Goal: Information Seeking & Learning: Find specific fact

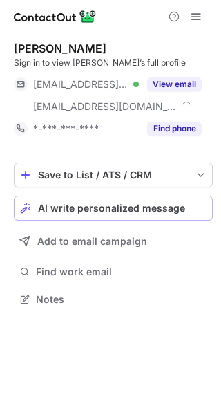
scroll to position [290, 221]
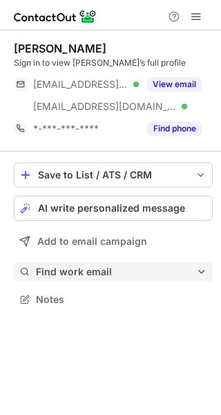
click at [82, 275] on span "Find work email" at bounding box center [116, 272] width 160 height 12
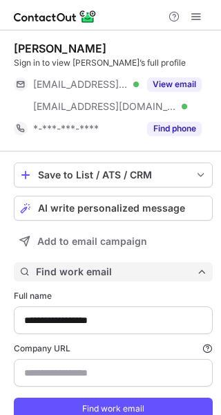
scroll to position [436, 212]
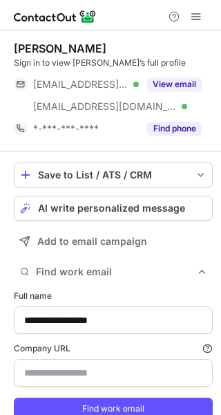
type input "**********"
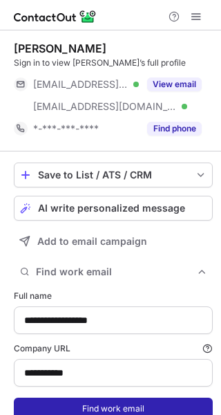
click at [89, 402] on button "Find work email" at bounding box center [113, 409] width 199 height 22
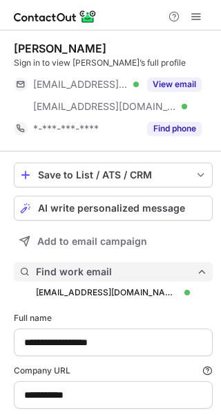
scroll to position [458, 212]
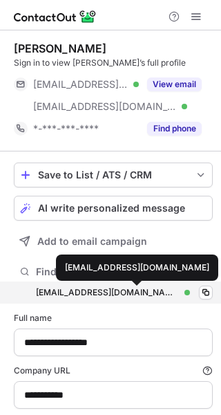
click at [104, 291] on div "marco@heatleap.nl" at bounding box center [107, 292] width 143 height 12
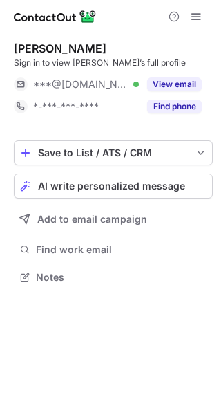
scroll to position [268, 221]
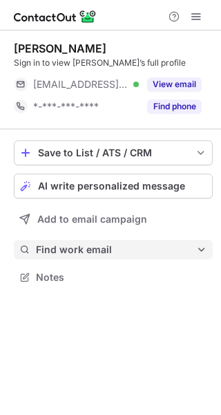
click at [122, 253] on span "Find work email" at bounding box center [116, 249] width 160 height 12
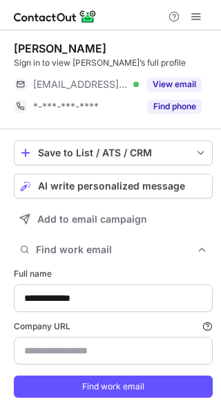
scroll to position [414, 212]
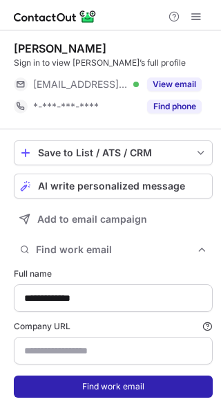
type input "*********"
click at [108, 395] on button "Find work email" at bounding box center [113, 386] width 199 height 22
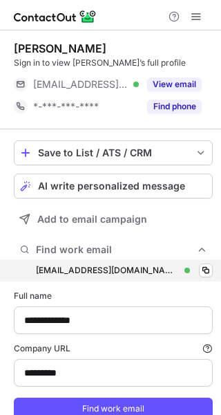
scroll to position [436, 212]
click at [127, 274] on div "iversluis@ram-it.nl iversluis@ram-it.nl Verified Copy" at bounding box center [113, 270] width 199 height 22
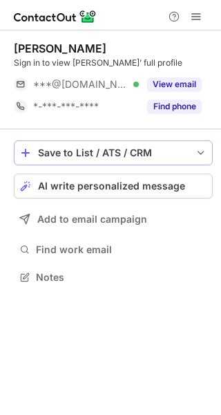
scroll to position [268, 221]
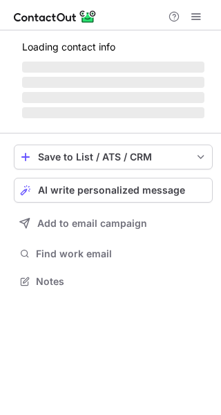
scroll to position [290, 221]
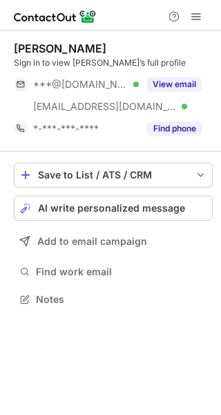
click at [60, 283] on div "Save to List / ATS / CRM List Select Lever Connect Greenhouse Connect Salesforc…" at bounding box center [113, 235] width 199 height 169
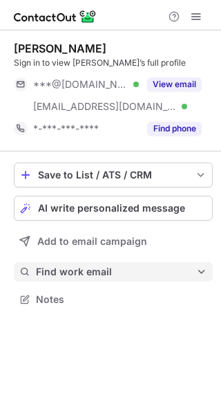
click at [69, 272] on span "Find work email" at bounding box center [116, 272] width 160 height 12
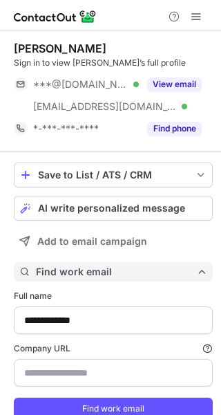
type input "**********"
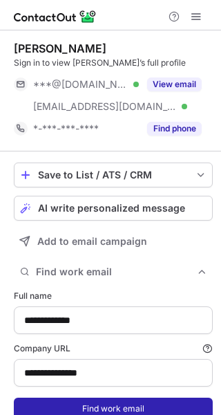
click at [98, 402] on button "Find work email" at bounding box center [113, 409] width 199 height 22
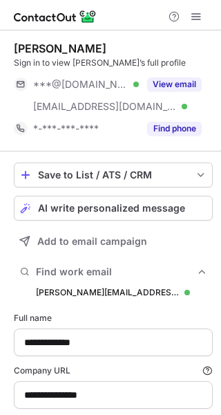
scroll to position [458, 212]
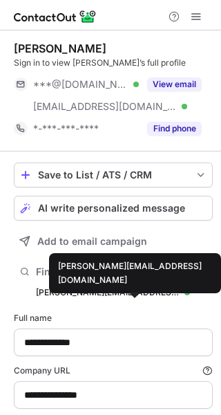
click at [107, 290] on div "stefan@cowsandstars.nl" at bounding box center [107, 292] width 143 height 12
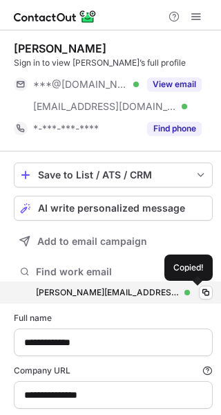
click at [107, 290] on div "stefan@cowsandstars.nl" at bounding box center [107, 292] width 143 height 12
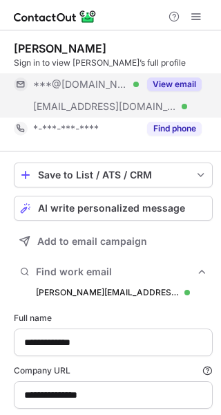
click at [154, 76] on div "View email" at bounding box center [170, 84] width 63 height 22
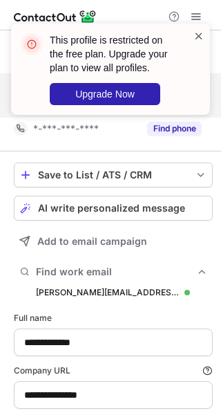
click at [197, 37] on span at bounding box center [199, 36] width 11 height 14
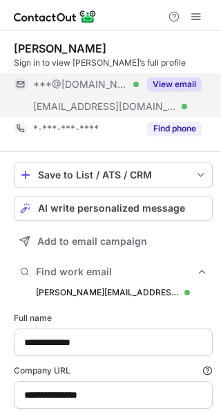
click at [189, 17] on button at bounding box center [196, 16] width 17 height 17
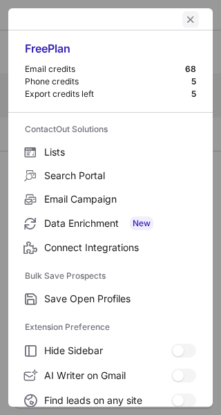
drag, startPoint x: 189, startPoint y: 17, endPoint x: 211, endPoint y: 474, distance: 457.6
click at [211, 414] on html "**********" at bounding box center [110, 207] width 221 height 415
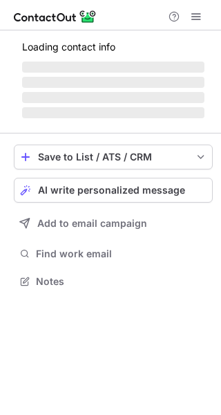
scroll to position [272, 221]
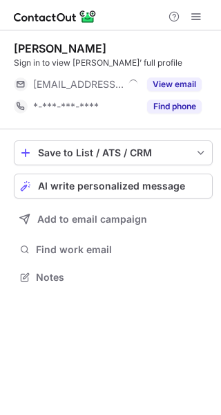
scroll to position [268, 221]
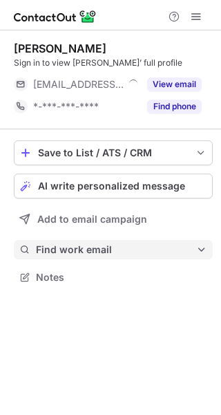
click at [94, 242] on button "Find work email" at bounding box center [113, 249] width 199 height 19
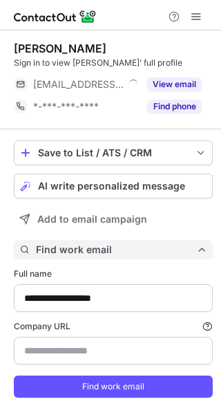
scroll to position [414, 212]
type input "**********"
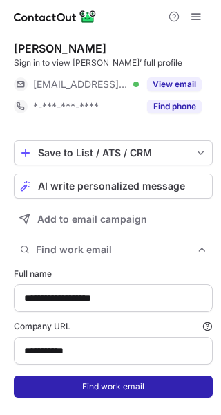
click at [79, 383] on button "Find work email" at bounding box center [113, 386] width 199 height 22
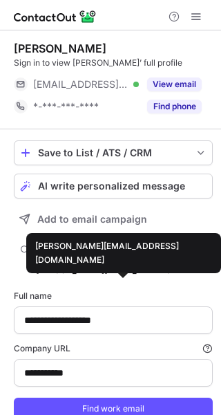
scroll to position [436, 212]
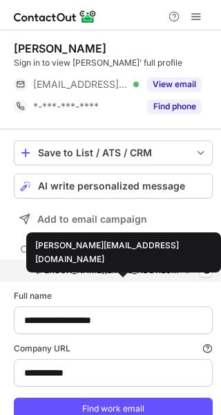
click at [103, 269] on div "stefanos.polytsakis@finwerd.com" at bounding box center [107, 270] width 143 height 12
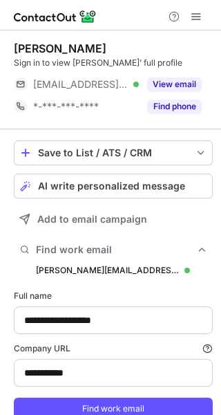
click at [45, 44] on div "Stefanos Polytsakis" at bounding box center [60, 48] width 93 height 14
copy div "Stefanos"
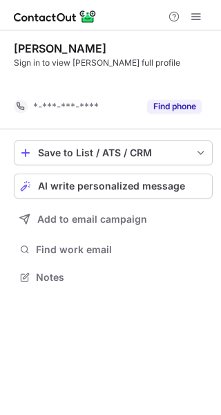
scroll to position [245, 221]
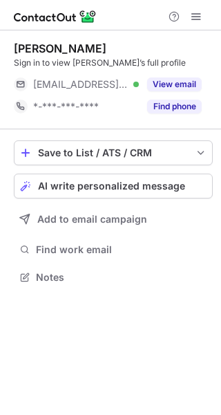
scroll to position [268, 221]
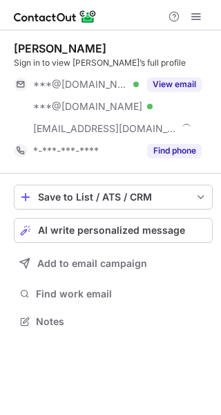
scroll to position [312, 221]
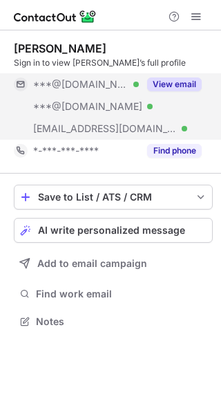
click at [156, 92] on div "View email" at bounding box center [170, 84] width 63 height 22
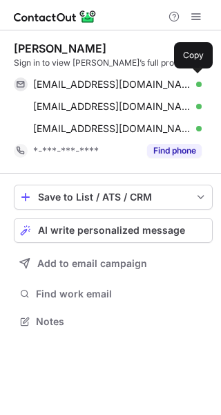
click at [156, 92] on div "liekeduijmelings@gmail.com Verified Copy" at bounding box center [108, 84] width 188 height 22
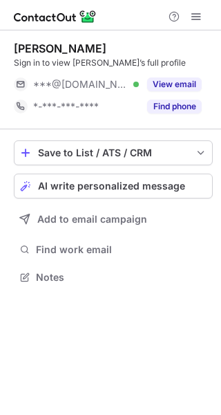
scroll to position [268, 221]
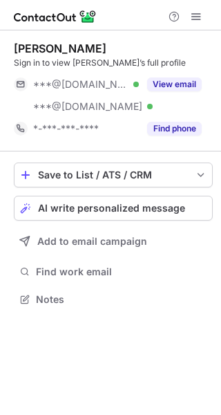
scroll to position [290, 221]
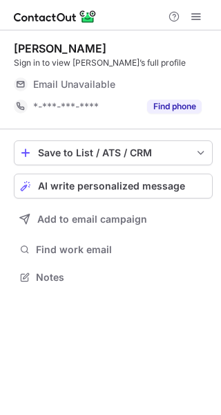
scroll to position [268, 221]
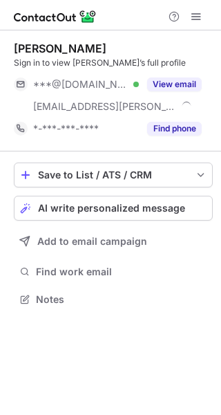
scroll to position [290, 221]
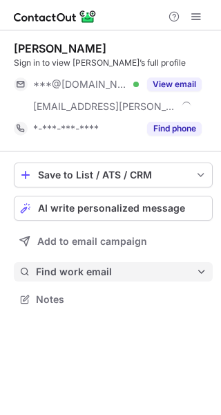
click at [120, 268] on span "Find work email" at bounding box center [116, 272] width 160 height 12
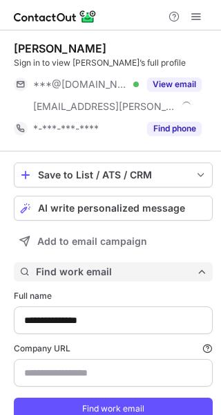
scroll to position [436, 212]
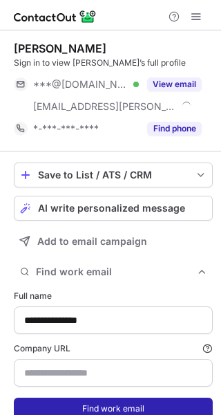
type input "**********"
click at [100, 407] on button "Find work email" at bounding box center [113, 409] width 199 height 22
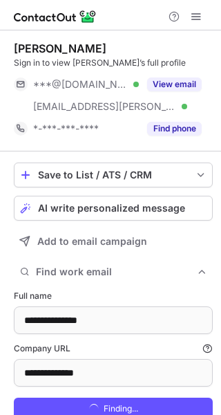
scroll to position [458, 212]
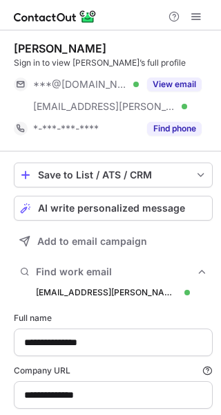
click at [134, 299] on div "hdevries@talma-borgh.nl hdevries@talma-borgh.nl Verified Copy" at bounding box center [113, 292] width 199 height 22
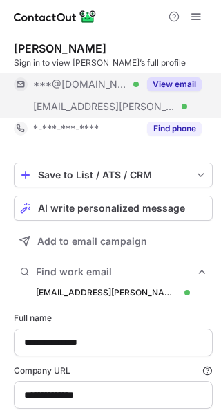
click at [130, 91] on div "***@gmail.com Verified" at bounding box center [76, 84] width 125 height 22
